Goal: Transaction & Acquisition: Subscribe to service/newsletter

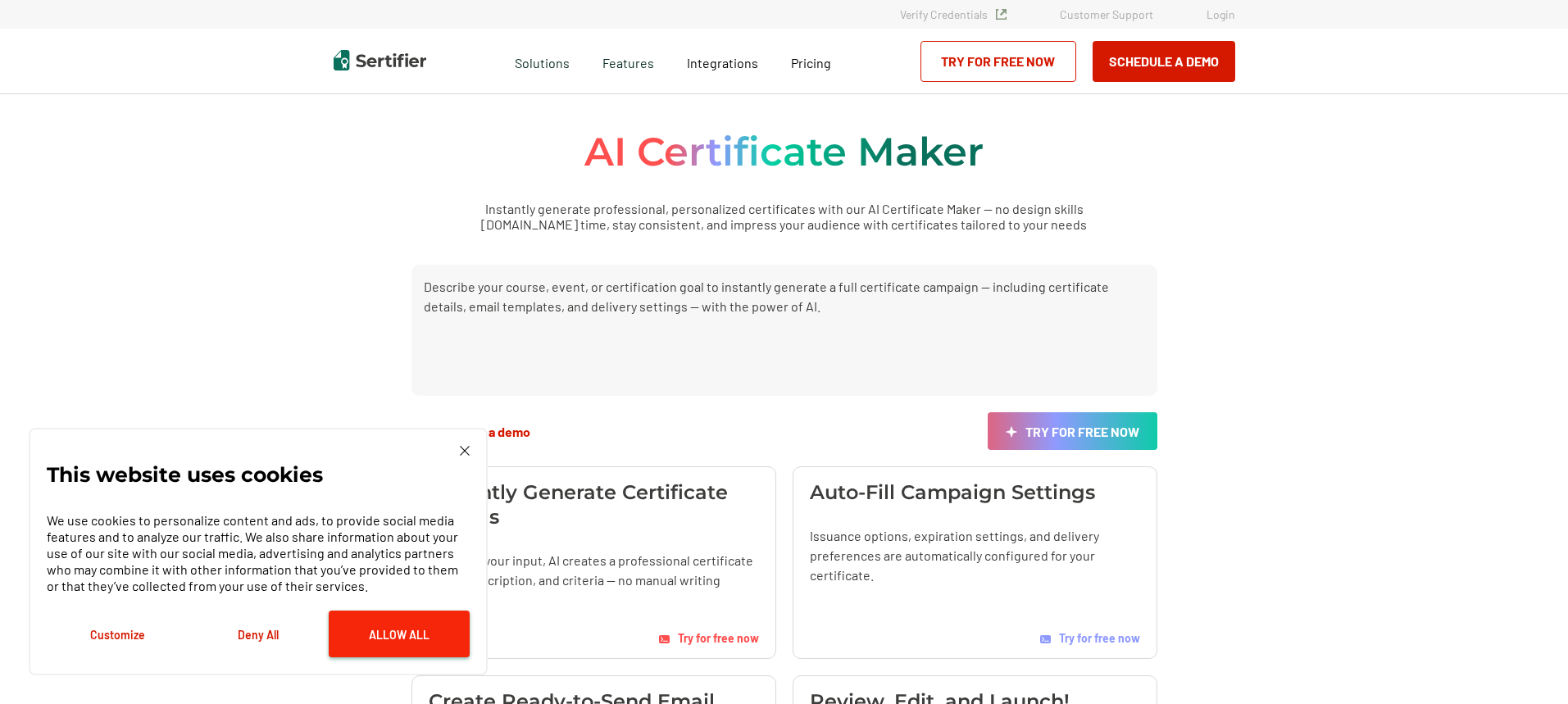
click at [407, 634] on button "Allow All" at bounding box center [398, 633] width 141 height 46
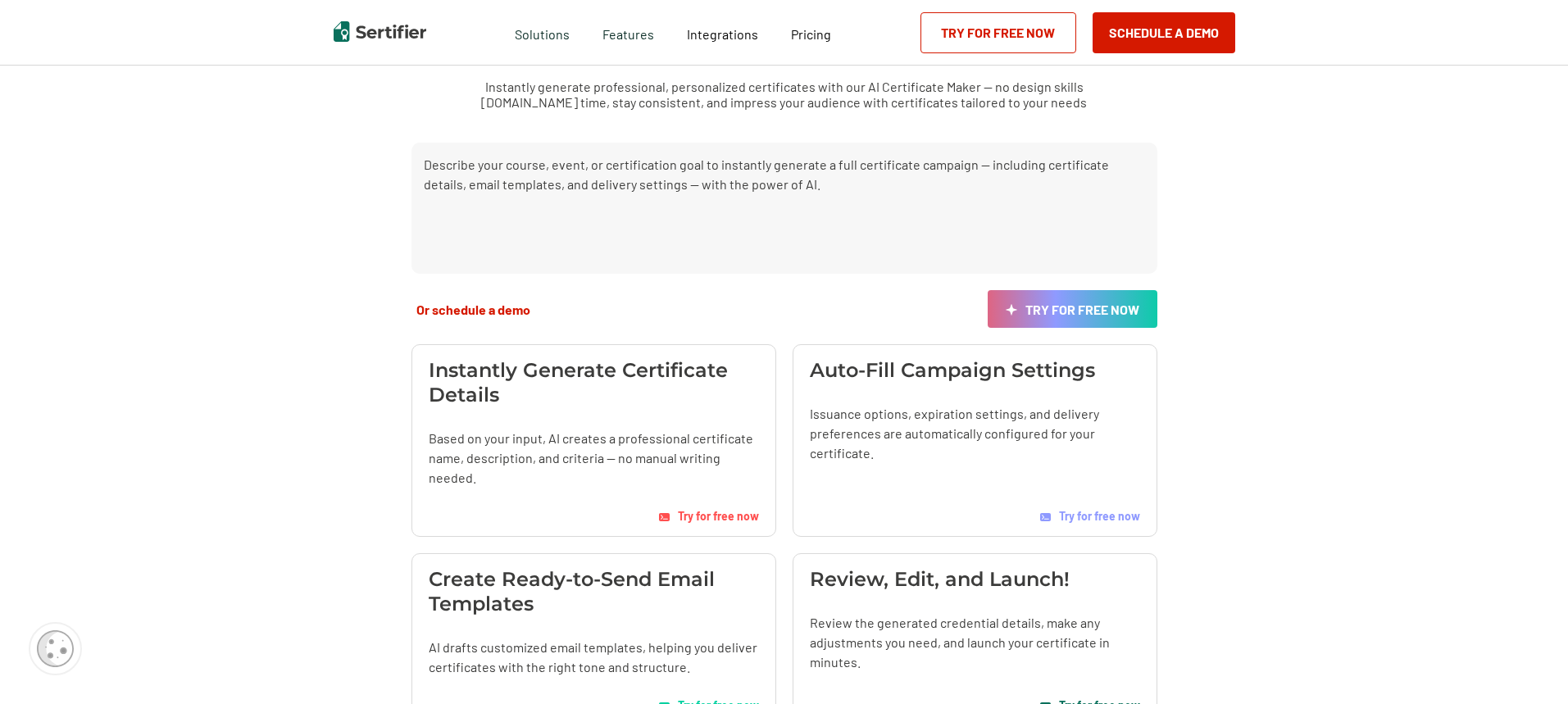
scroll to position [164, 0]
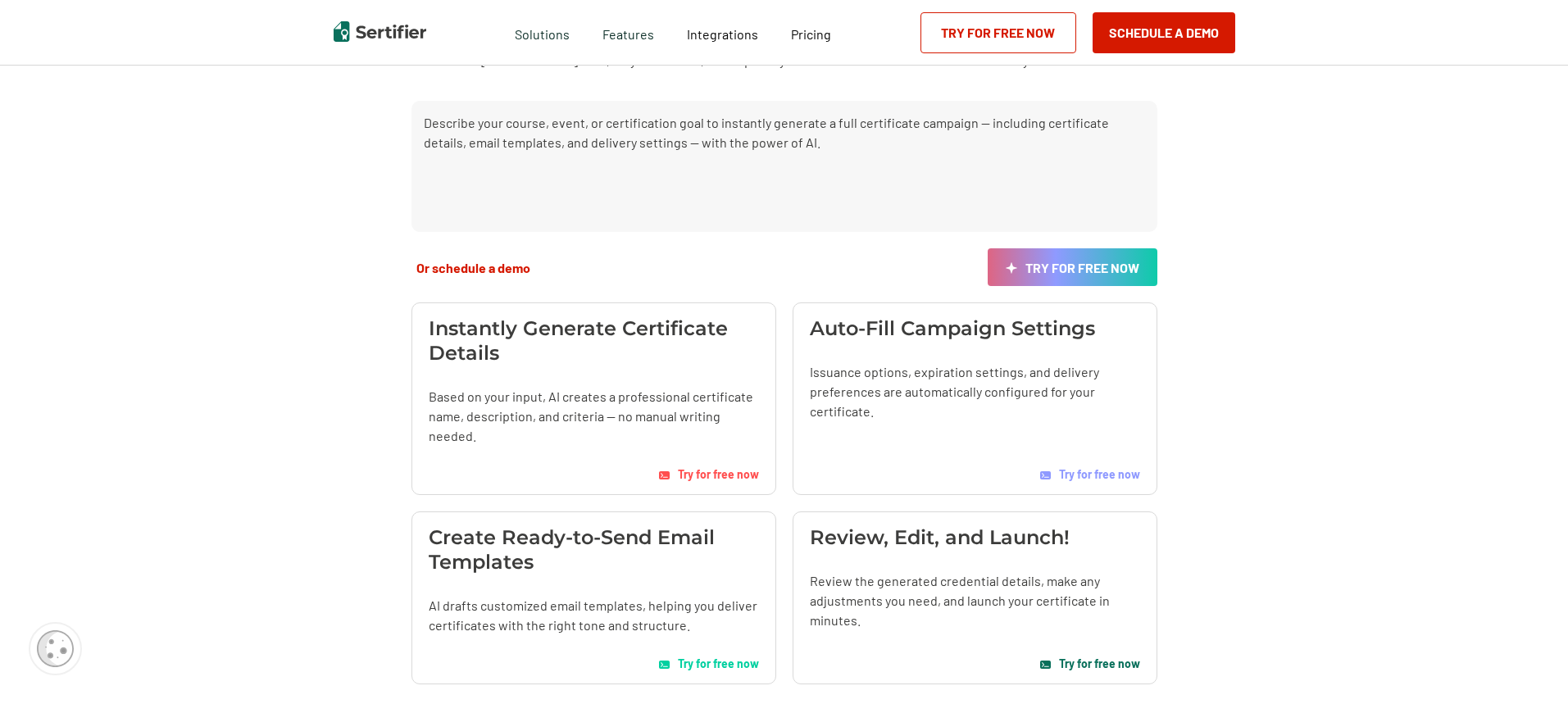
click at [712, 471] on span "Try for free now" at bounding box center [718, 474] width 81 height 14
